Goal: Communication & Community: Answer question/provide support

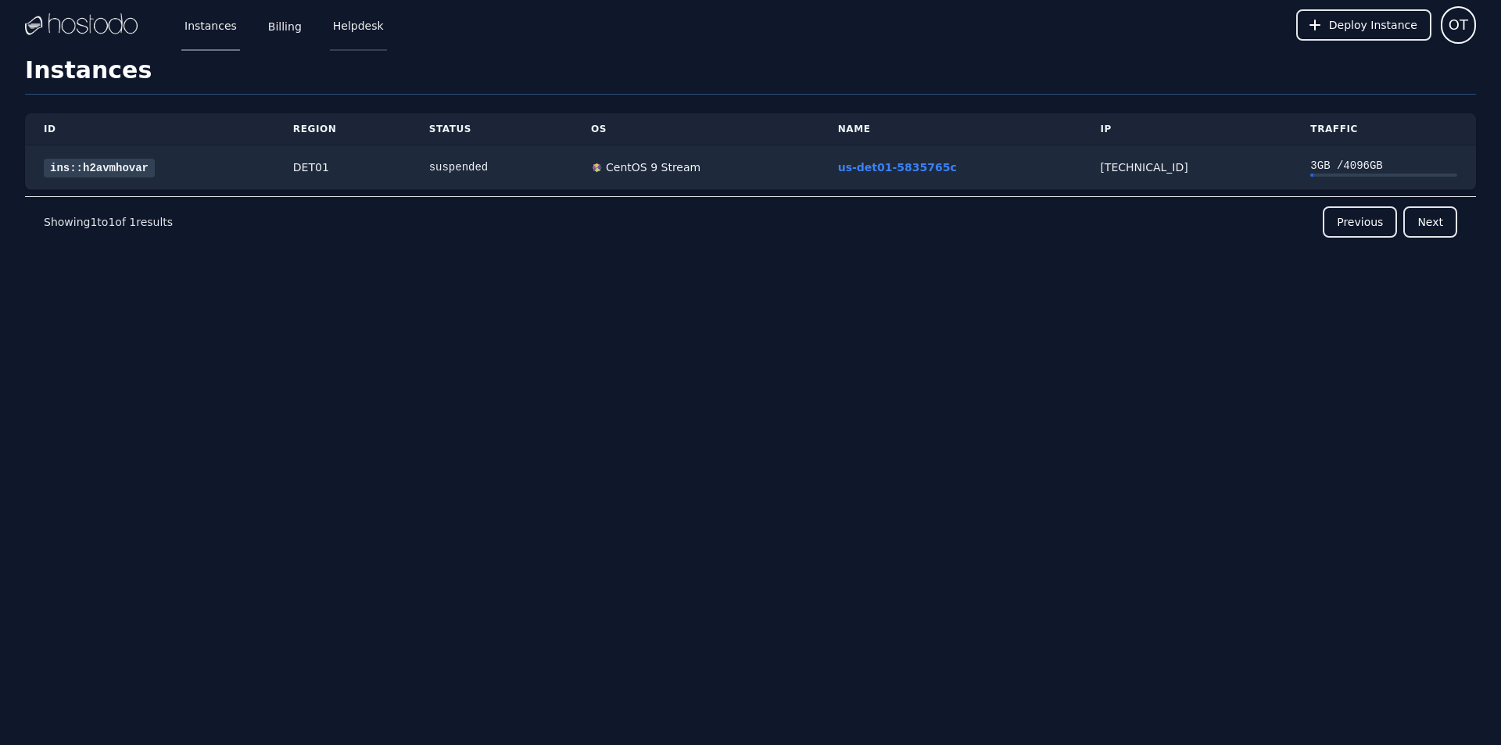
click at [355, 17] on link "Helpdesk" at bounding box center [358, 25] width 57 height 52
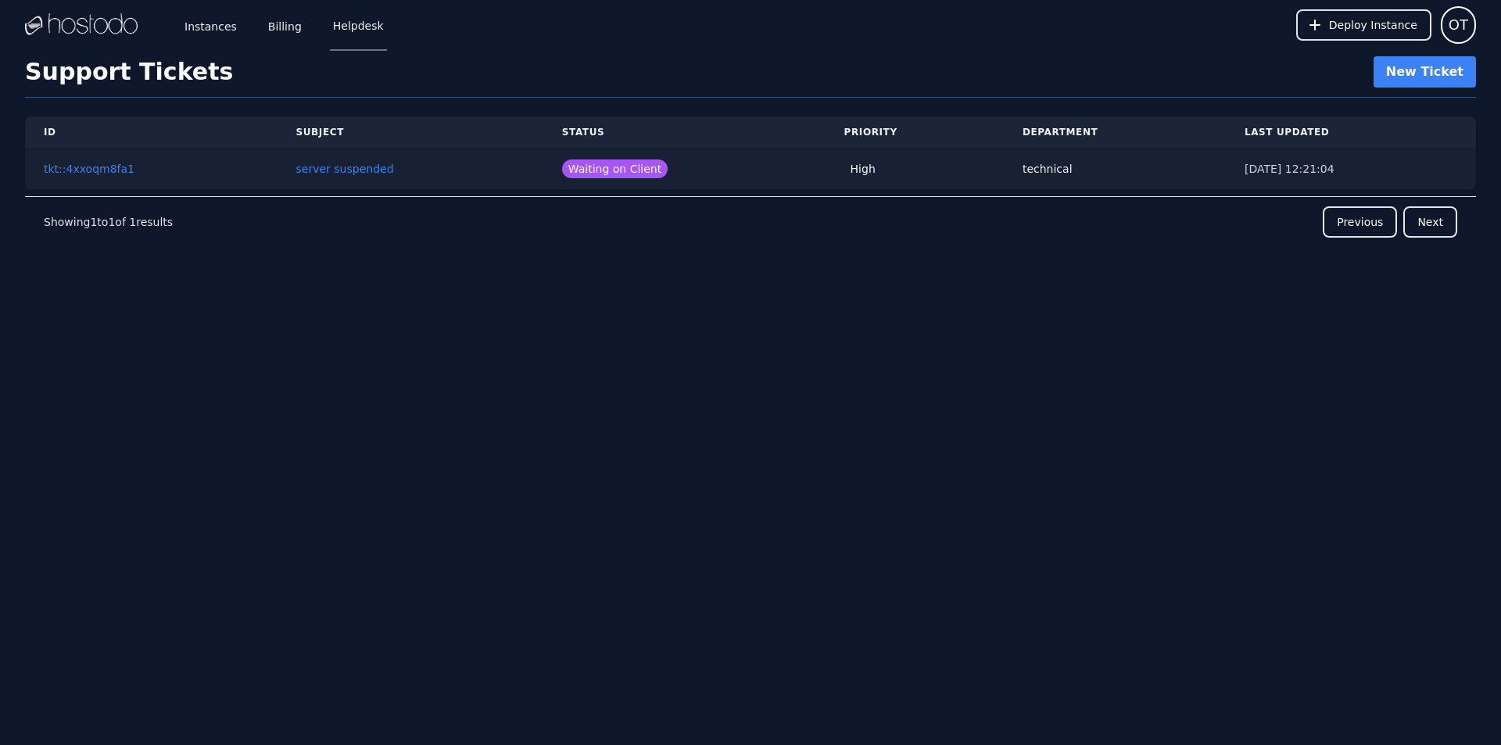
click at [500, 176] on td "server suspended" at bounding box center [411, 169] width 266 height 41
click at [109, 174] on button "tkt::4xxoqm8fa1" at bounding box center [89, 169] width 91 height 16
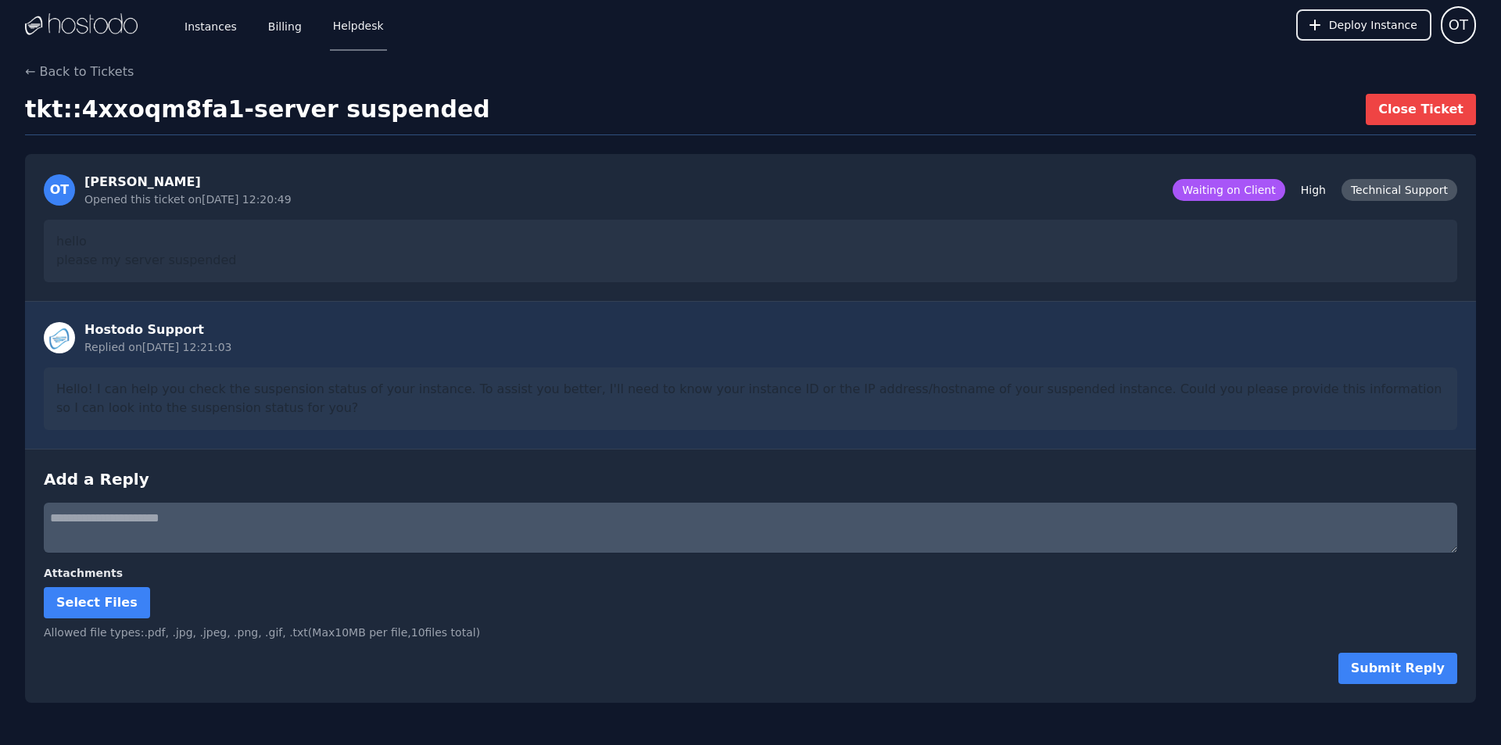
click at [148, 396] on div "Hello! I can help you check the suspension status of your instance. To assist y…" at bounding box center [750, 398] width 1413 height 63
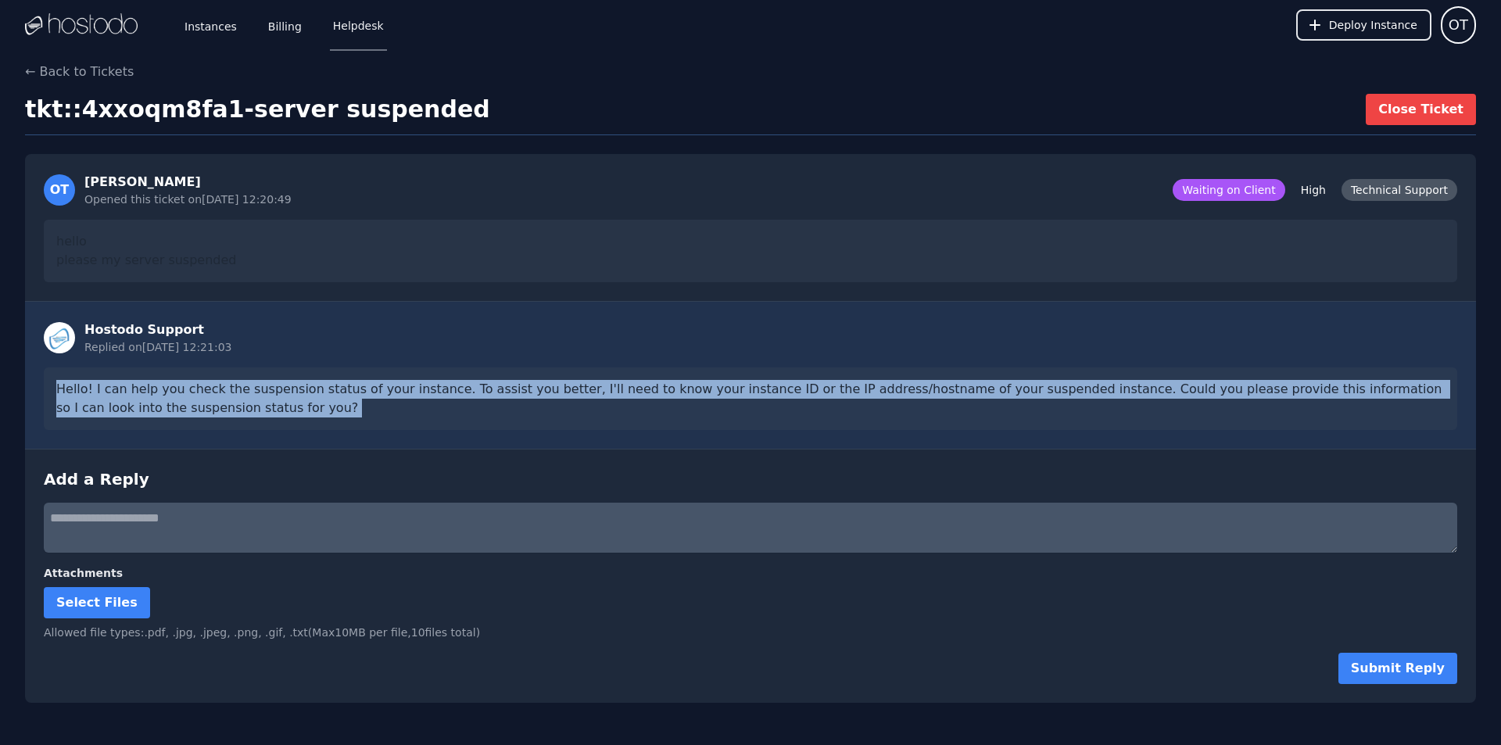
click at [148, 396] on div "Hello! I can help you check the suspension status of your instance. To assist y…" at bounding box center [750, 398] width 1413 height 63
click at [204, 25] on link "Instances" at bounding box center [210, 25] width 59 height 52
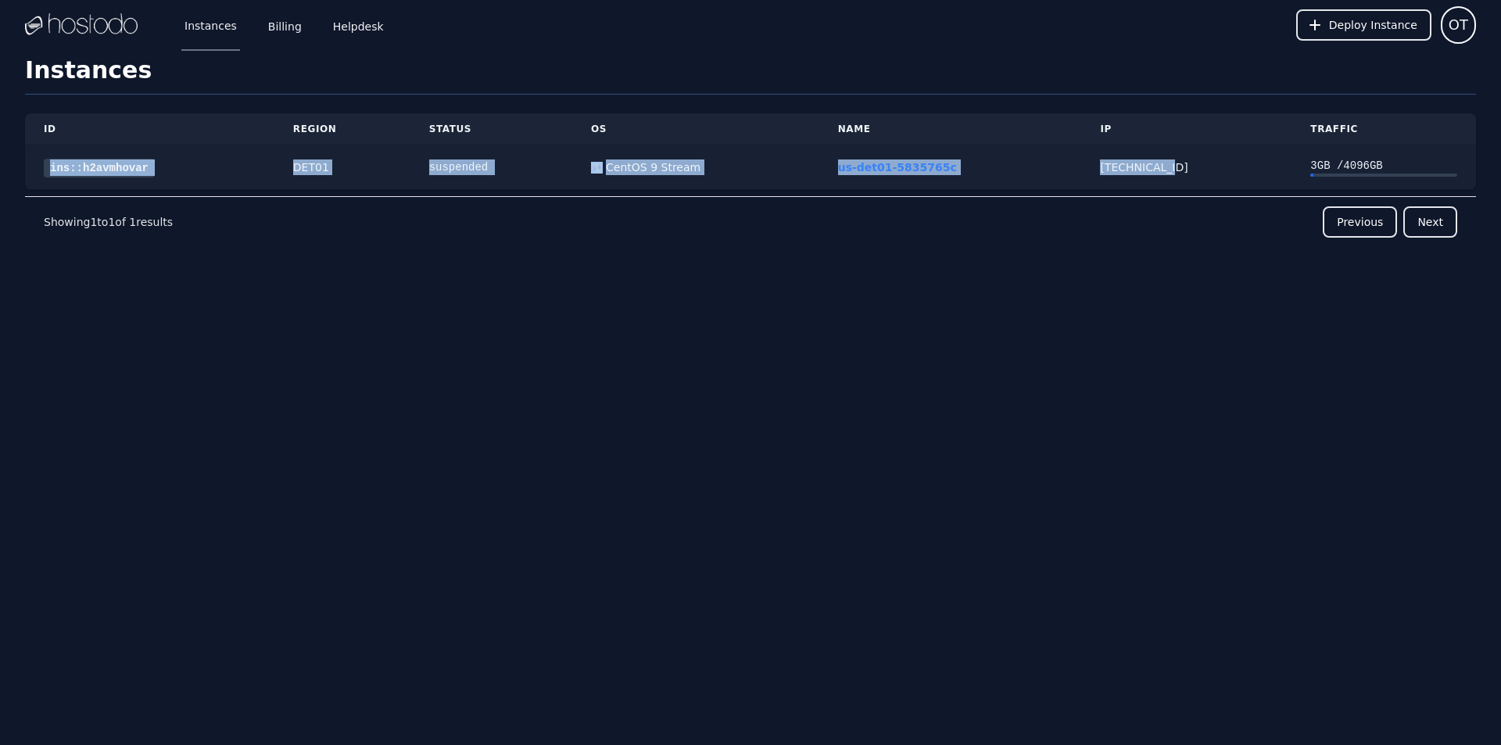
drag, startPoint x: 42, startPoint y: 166, endPoint x: 1179, endPoint y: 168, distance: 1136.7
click at [1179, 168] on tr "ins::h2avmhovar DET01 suspended CentOS 9 Stream us-det01-5835765c 38.43.93.248 …" at bounding box center [750, 167] width 1451 height 45
copy tr "ins::h2avmhovar DET01 suspended CentOS 9 Stream us-det01-5835765c 38.43.93.248"
click at [360, 27] on link "Helpdesk" at bounding box center [358, 25] width 57 height 52
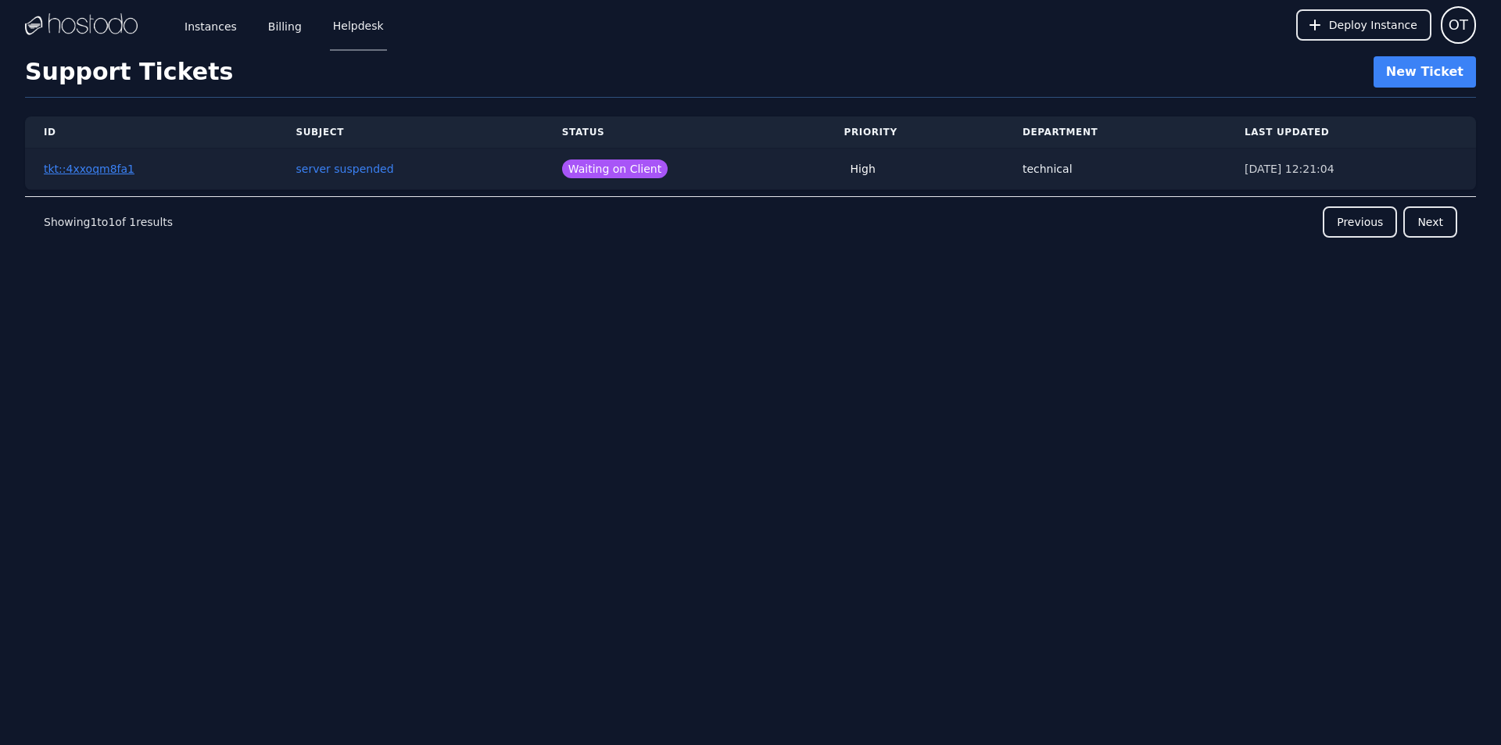
click at [104, 170] on button "tkt::4xxoqm8fa1" at bounding box center [89, 169] width 91 height 16
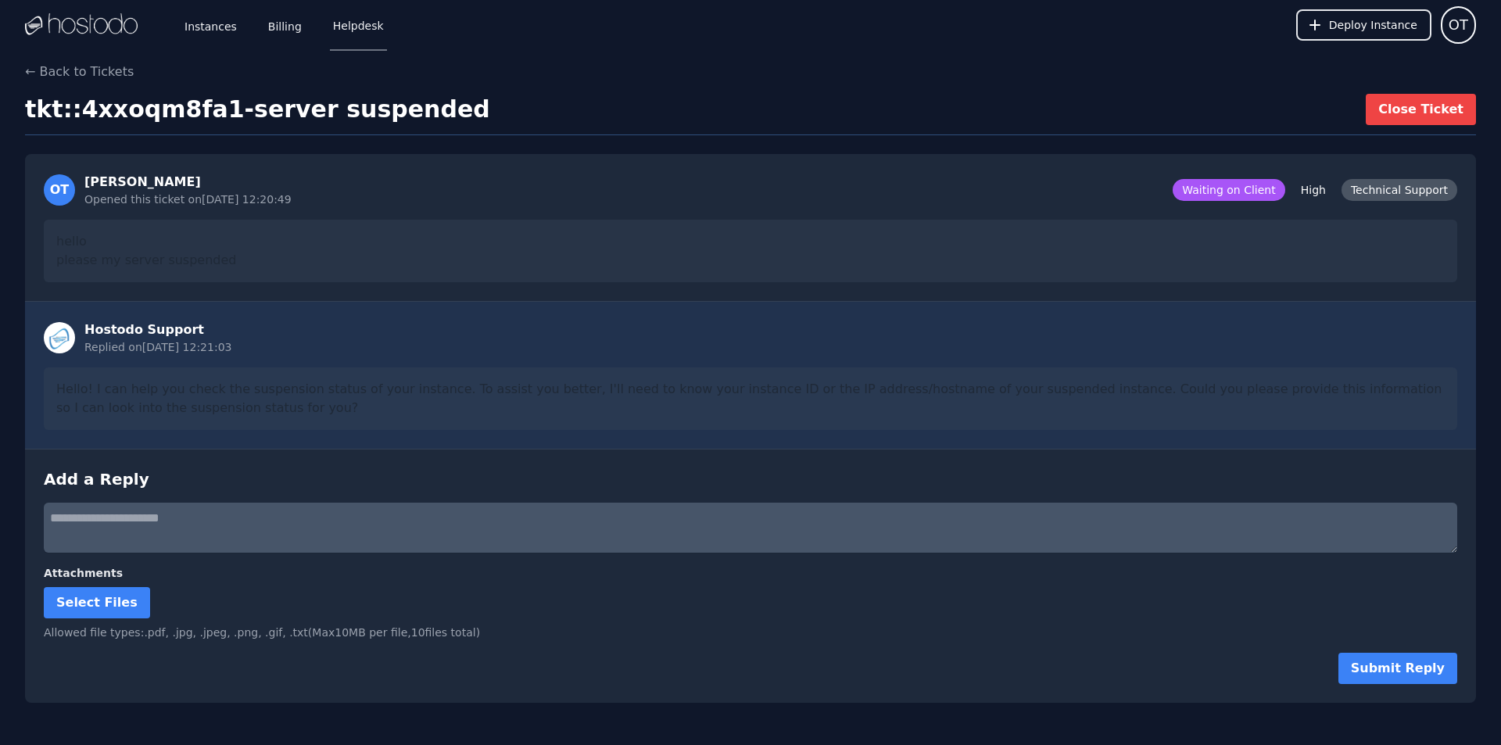
click at [489, 544] on textarea at bounding box center [750, 528] width 1413 height 50
paste textarea "**********"
type textarea "**********"
click at [1412, 679] on button "Submit Reply" at bounding box center [1397, 668] width 119 height 31
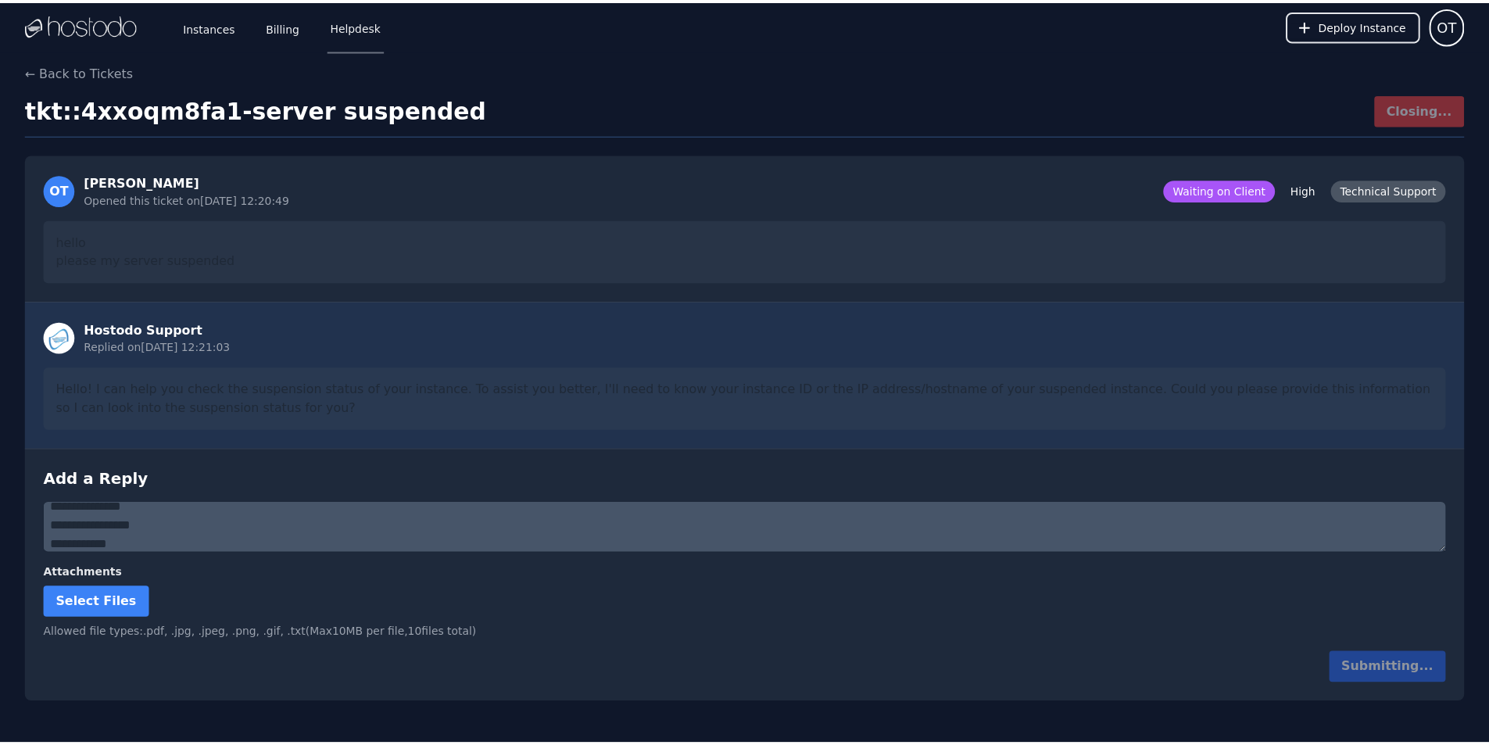
scroll to position [0, 0]
